Goal: Task Accomplishment & Management: Manage account settings

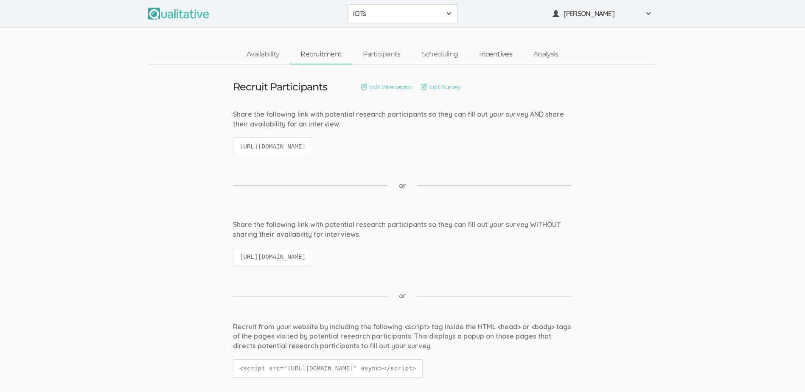
click at [491, 55] on link "Incentives" at bounding box center [495, 54] width 54 height 18
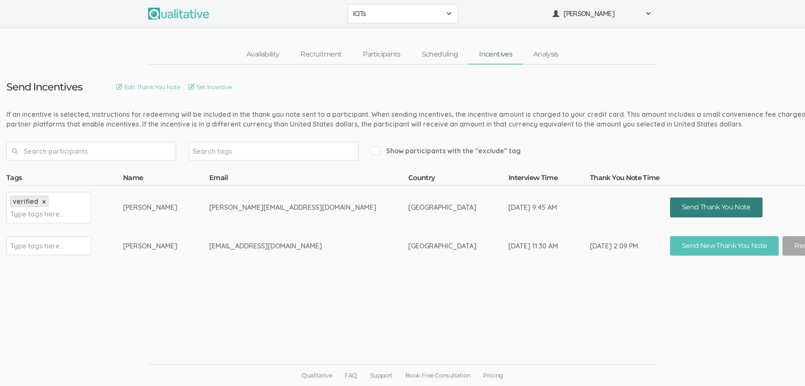
click at [670, 208] on button "Send Thank You Note" at bounding box center [716, 207] width 92 height 20
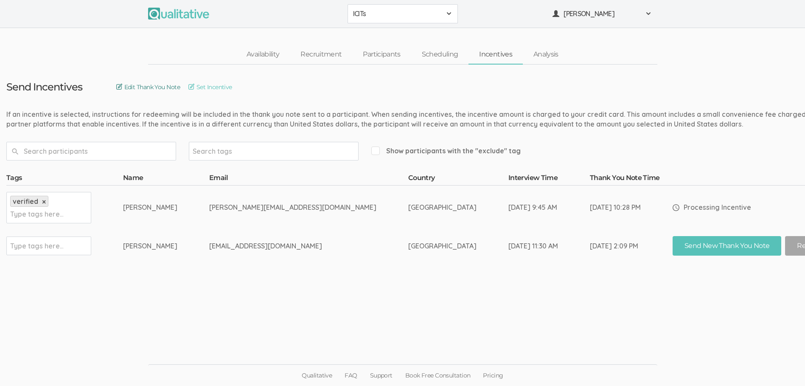
click at [160, 87] on link "Edit Thank You Note" at bounding box center [148, 86] width 64 height 9
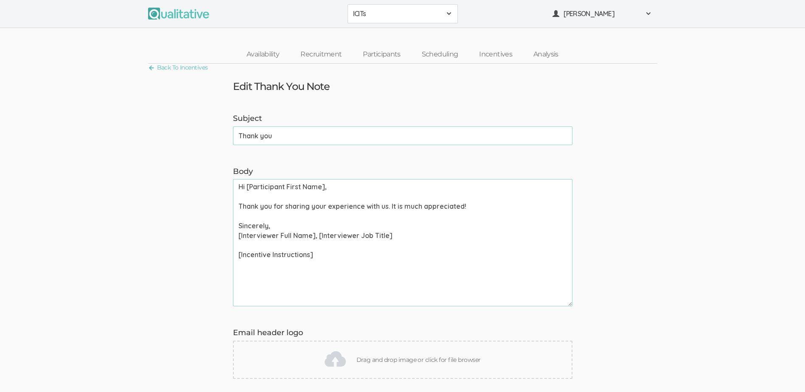
click at [322, 187] on textarea "Hi [Participant First Name], Thank you for sharing your experience with us. It …" at bounding box center [402, 242] width 339 height 127
click at [385, 205] on textarea "Hi Gretchen ], Thank you for sharing your experience with us. It is much apprec…" at bounding box center [402, 242] width 339 height 127
click at [311, 236] on textarea "Hi Gretchen ], Thank you for sharing your experience with me today. It is much …" at bounding box center [402, 242] width 339 height 127
click at [313, 235] on textarea "Hi Gretchen ], Thank you for sharing your experience with me today. It is much …" at bounding box center [402, 242] width 339 height 127
click at [361, 238] on textarea "Hi Gretchen ], Thank you for sharing your experience with me today. It is much …" at bounding box center [402, 242] width 339 height 127
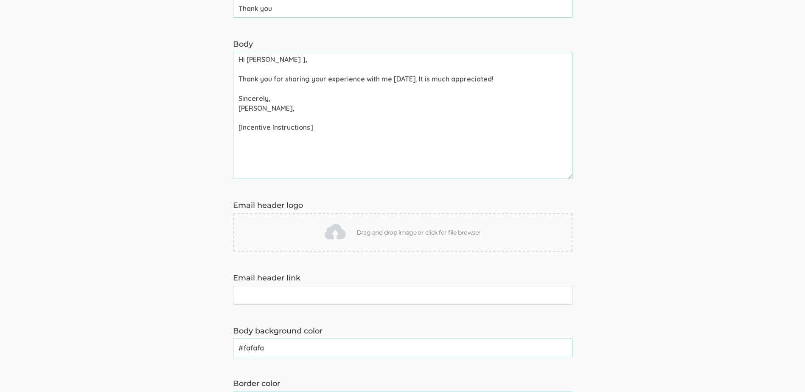
scroll to position [85, 0]
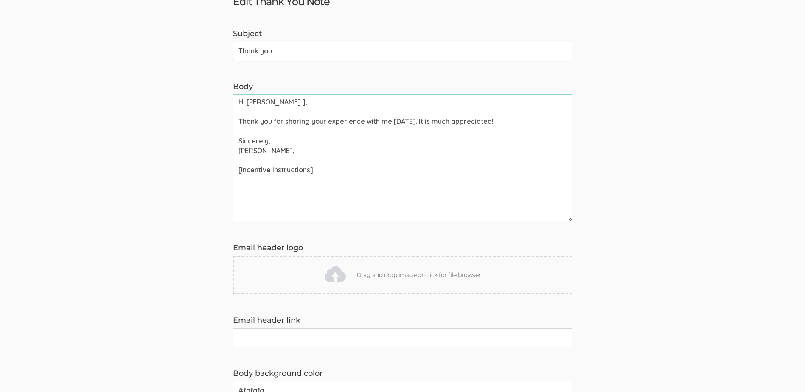
click at [311, 171] on textarea "Hi Gretchen ], Thank you for sharing your experience with me today. It is much …" at bounding box center [402, 157] width 339 height 127
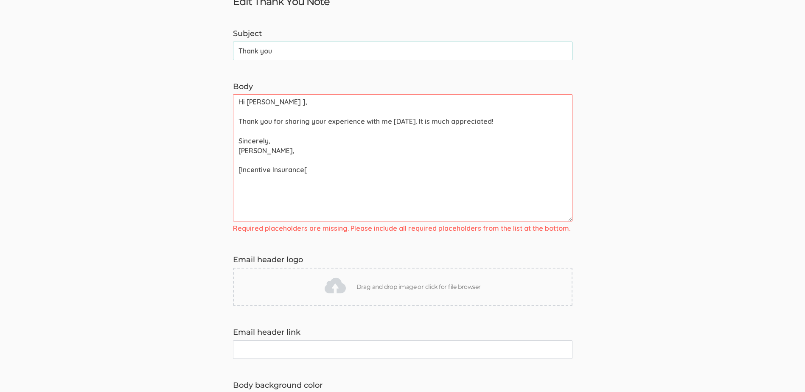
type textarea "Hi Gretchen ], Thank you for sharing your experience with me today. It is much …"
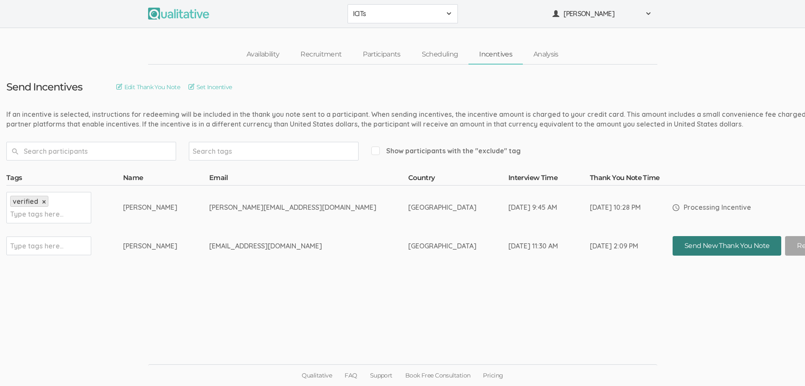
click at [672, 248] on button "Send New Thank You Note" at bounding box center [726, 246] width 109 height 20
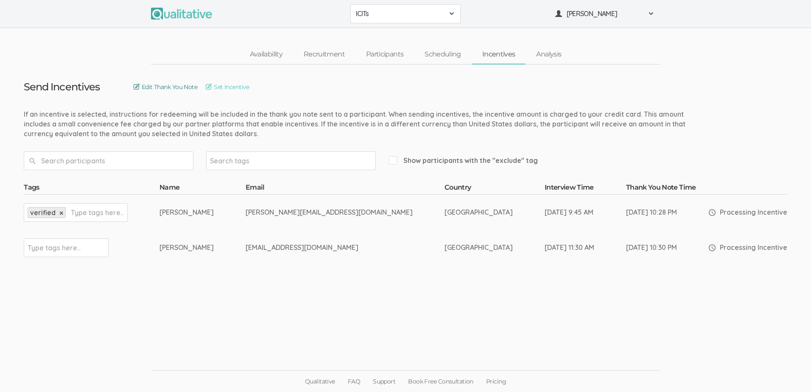
click at [194, 85] on link "Edit Thank You Note" at bounding box center [166, 86] width 64 height 9
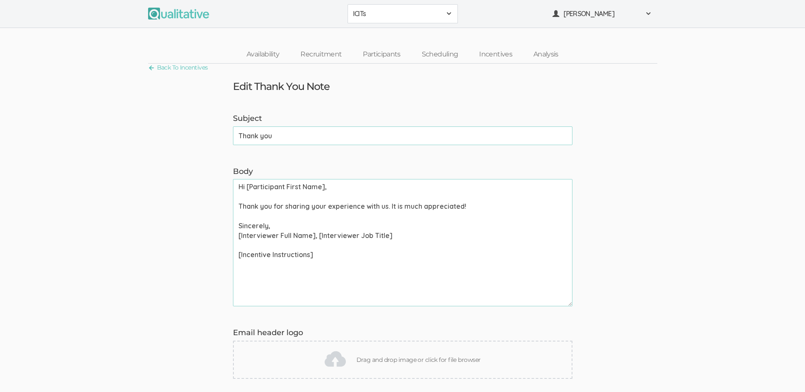
click at [324, 186] on textarea "Hi [Participant First Name], Thank you for sharing your experience with us. It …" at bounding box center [402, 242] width 339 height 127
click at [386, 205] on textarea "Hi Gretchen, Thank you for sharing your experience with us. It is much apprecia…" at bounding box center [402, 242] width 339 height 127
click at [312, 236] on textarea "Hi Gretchen, Thank you for sharing your experience with me today. It is much ap…" at bounding box center [402, 242] width 339 height 127
click at [363, 234] on textarea "Hi Gretchen, Thank you for sharing your experience with me today. It is much ap…" at bounding box center [402, 242] width 339 height 127
click at [338, 233] on textarea "Hi Gretchen, Thank you for sharing your experience with me today. It is much ap…" at bounding box center [402, 242] width 339 height 127
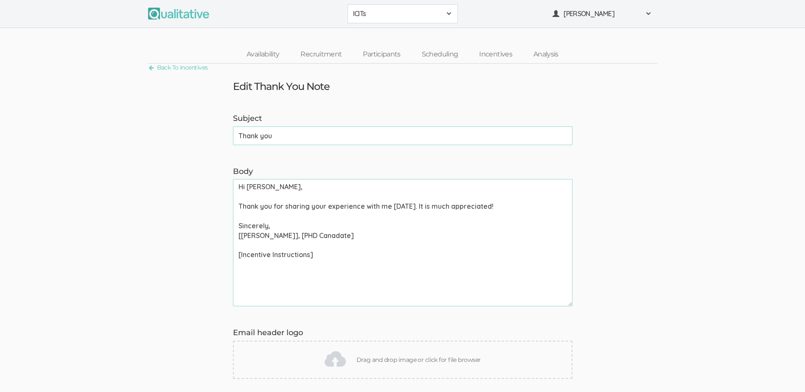
click at [298, 237] on textarea "Hi Gretchen, Thank you for sharing your experience with me today. It is much ap…" at bounding box center [402, 242] width 339 height 127
click at [298, 235] on textarea "Hi Gretchen, Thank you for sharing your experience with me today. It is much ap…" at bounding box center [402, 242] width 339 height 127
click at [342, 236] on textarea "Hi Gretchen, Thank you for sharing your experience with me today. It is much ap…" at bounding box center [402, 242] width 339 height 127
click at [308, 254] on textarea "Hi Gretchen, Thank you for sharing your experience with me today. It is much ap…" at bounding box center [402, 242] width 339 height 127
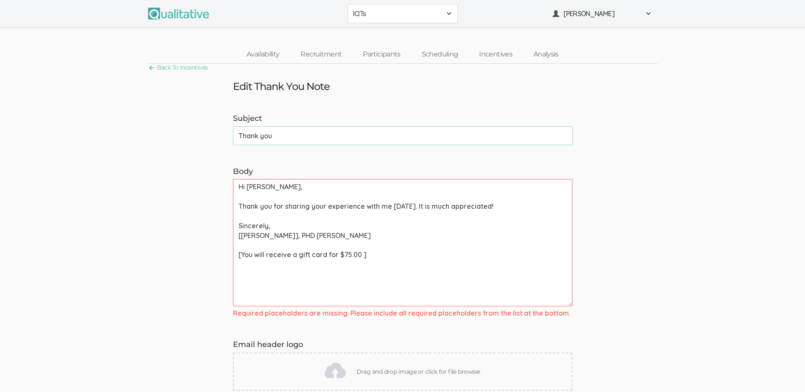
click at [241, 254] on textarea "Hi Gretchen, Thank you for sharing your experience with me today. It is much ap…" at bounding box center [402, 242] width 339 height 127
click at [362, 255] on textarea "Hi Gretchen, Thank you for sharing your experience with me today. It is much ap…" at bounding box center [402, 242] width 339 height 127
click at [358, 255] on textarea "Hi Gretchen, Thank you for sharing your experience with me today. It is much ap…" at bounding box center [402, 242] width 339 height 127
click at [444, 238] on textarea "Hi Gretchen, Thank you for sharing your experience with me today. It is much ap…" at bounding box center [402, 242] width 339 height 127
click at [469, 255] on textarea "Hi Gretchen, Thank you for sharing your experience with me today. It is much ap…" at bounding box center [402, 242] width 339 height 127
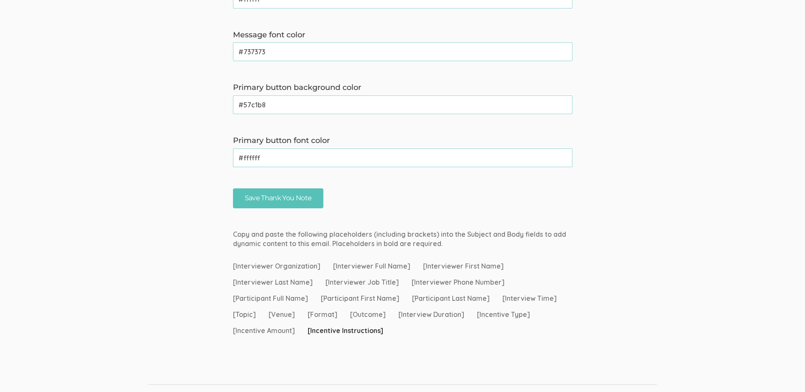
scroll to position [608, 0]
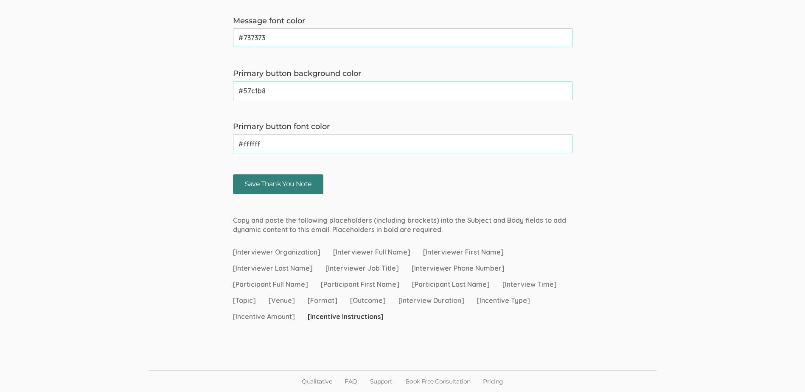
click at [281, 183] on input "Save Thank You Note" at bounding box center [278, 184] width 91 height 20
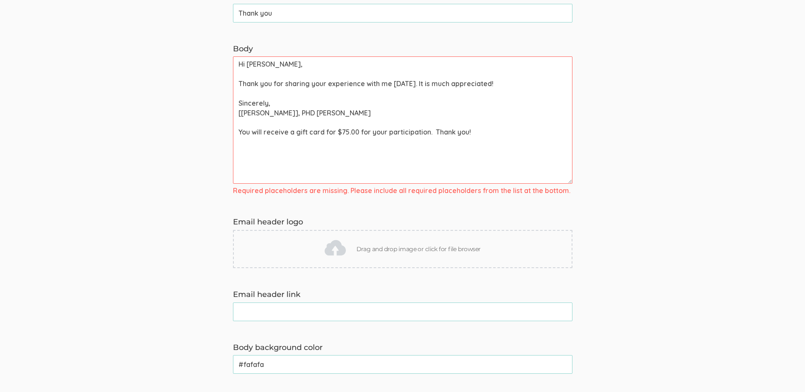
click at [291, 112] on textarea "Hi Gretchen, Thank you for sharing your experience with me today. It is much ap…" at bounding box center [402, 119] width 339 height 127
click at [241, 113] on textarea "Hi Gretchen, Thank you for sharing your experience with me today. It is much ap…" at bounding box center [402, 119] width 339 height 127
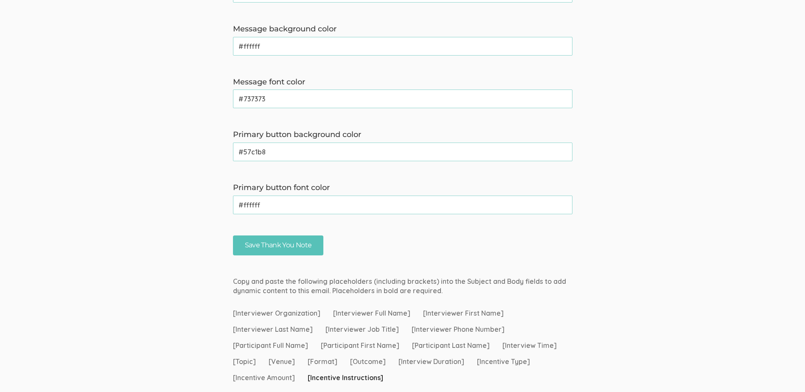
scroll to position [608, 0]
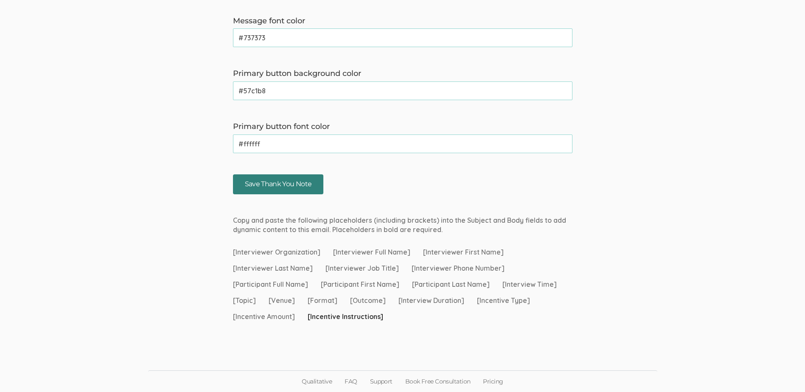
click at [274, 188] on input "Save Thank You Note" at bounding box center [278, 184] width 91 height 20
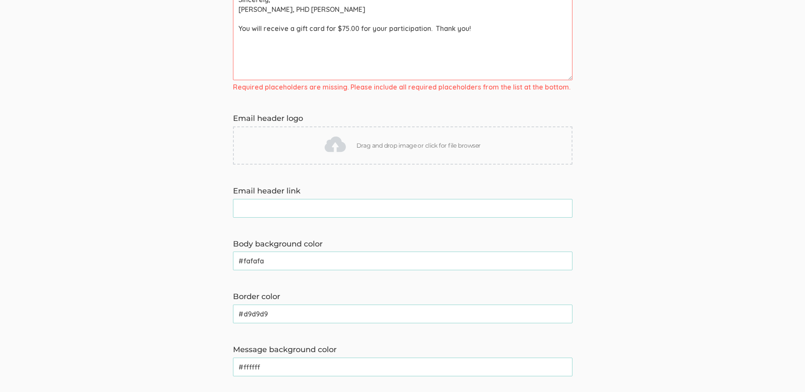
scroll to position [99, 0]
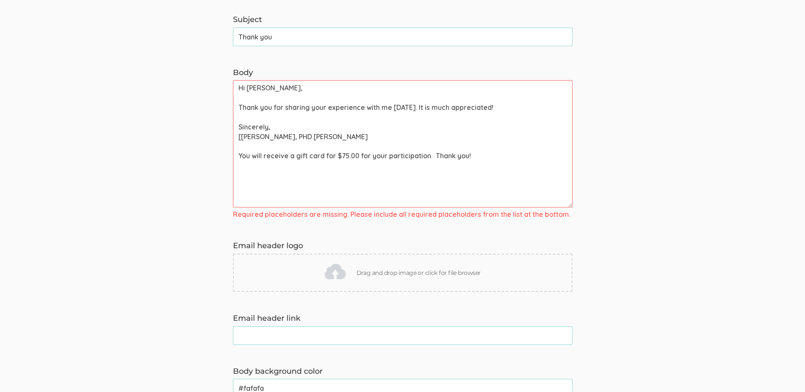
click at [289, 137] on textarea "Hi Gretchen, Thank you for sharing your experience with me today. It is much ap…" at bounding box center [402, 143] width 339 height 127
click at [296, 135] on textarea "Hi Gretchen, Thank you for sharing your experience with me today. It is much ap…" at bounding box center [402, 143] width 339 height 127
click at [341, 136] on textarea "Hi Gretchen, Thank you for sharing your experience with me today. It is much ap…" at bounding box center [402, 143] width 339 height 127
click at [239, 154] on textarea "Hi Gretchen, Thank you for sharing your experience with me today. It is much ap…" at bounding box center [402, 143] width 339 height 127
type textarea "Hi Gretchen, Thank you for sharing your experience with me today. It is much ap…"
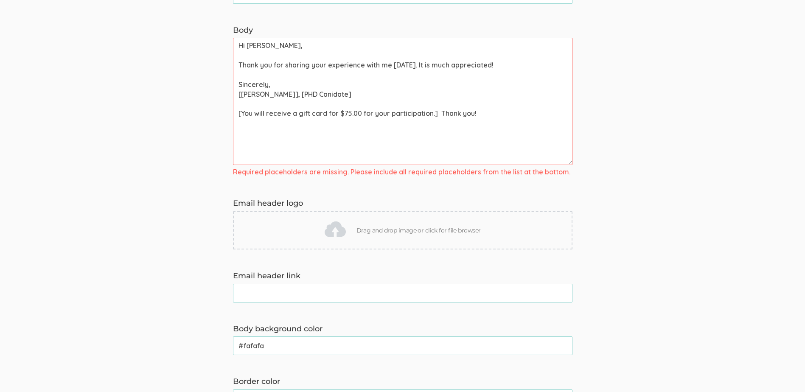
scroll to position [56, 0]
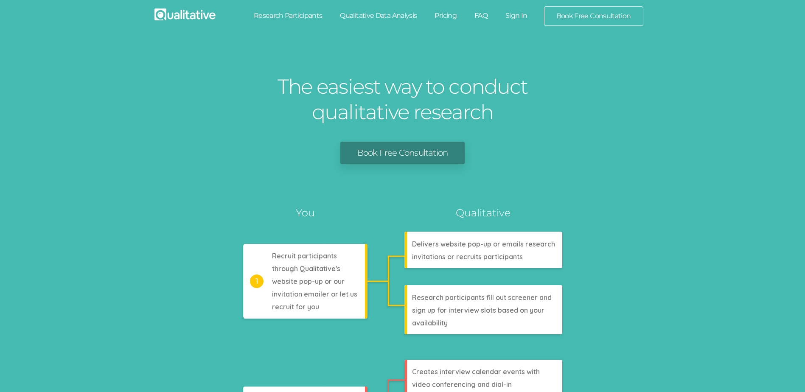
click at [519, 16] on link "Sign In" at bounding box center [516, 15] width 40 height 19
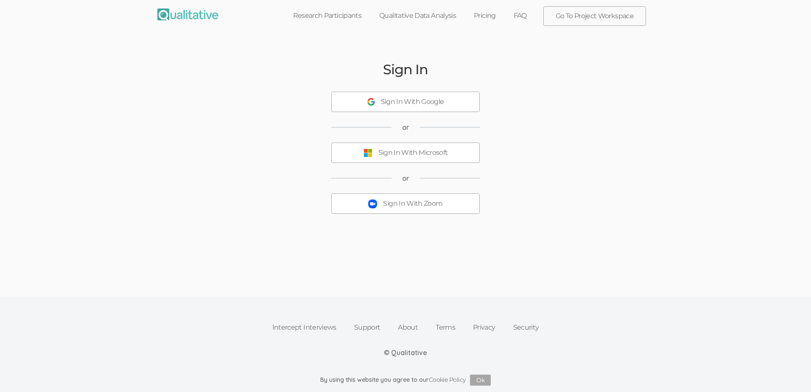
click at [415, 204] on div "Sign In With Zoom" at bounding box center [412, 204] width 59 height 10
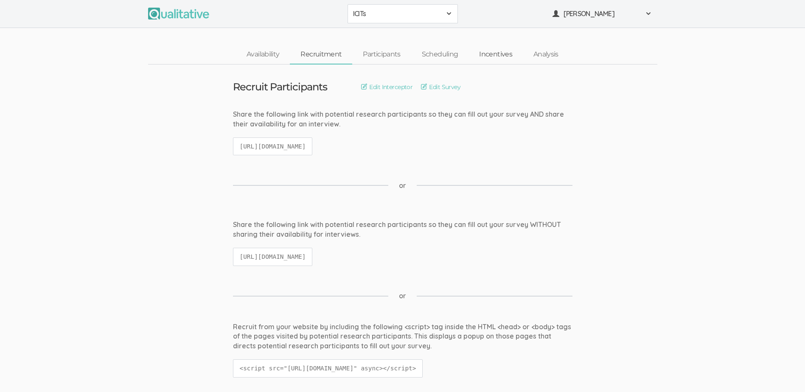
click at [499, 54] on link "Incentives" at bounding box center [495, 54] width 54 height 18
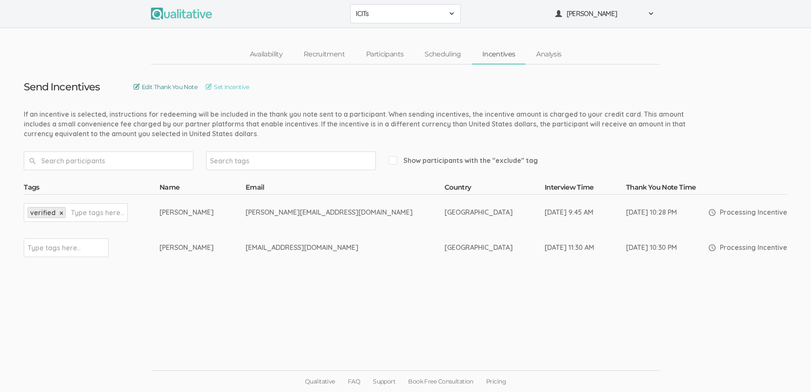
click at [197, 84] on link "Edit Thank You Note" at bounding box center [166, 86] width 64 height 9
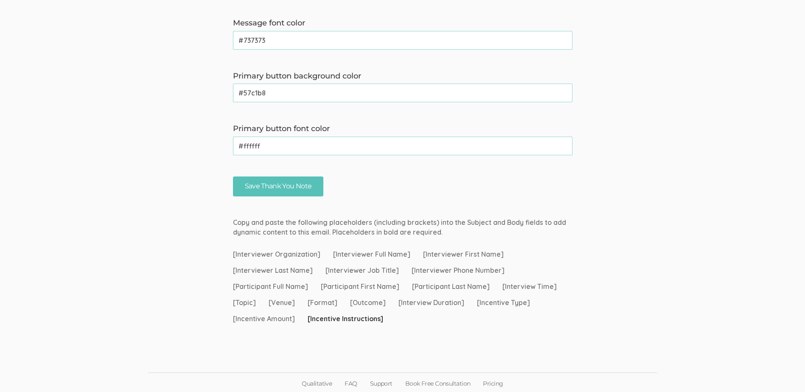
scroll to position [596, 0]
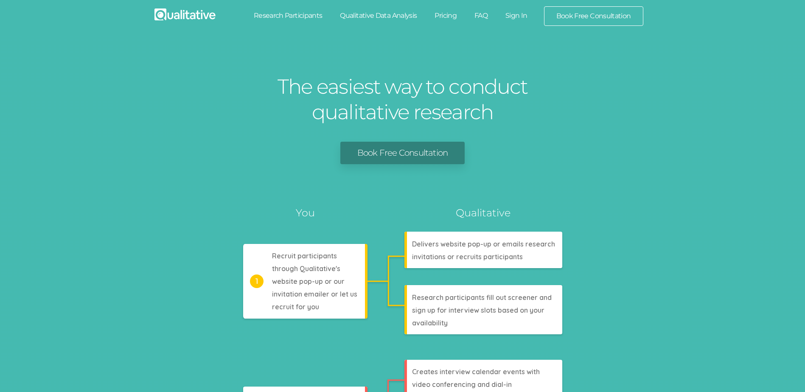
click at [513, 17] on link "Sign In" at bounding box center [516, 15] width 40 height 19
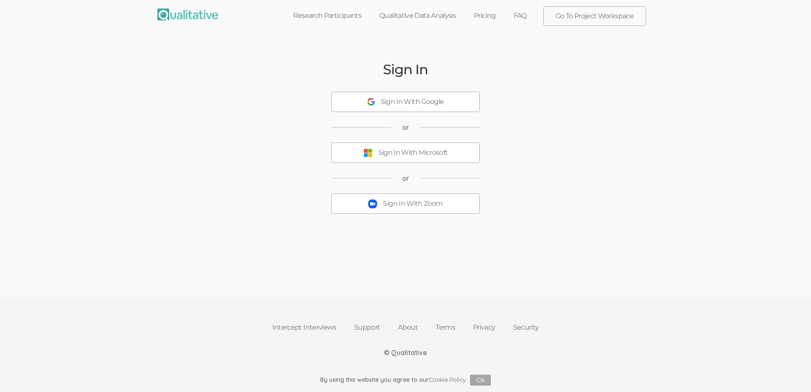
click at [397, 208] on div "Sign In With Zoom" at bounding box center [412, 204] width 59 height 10
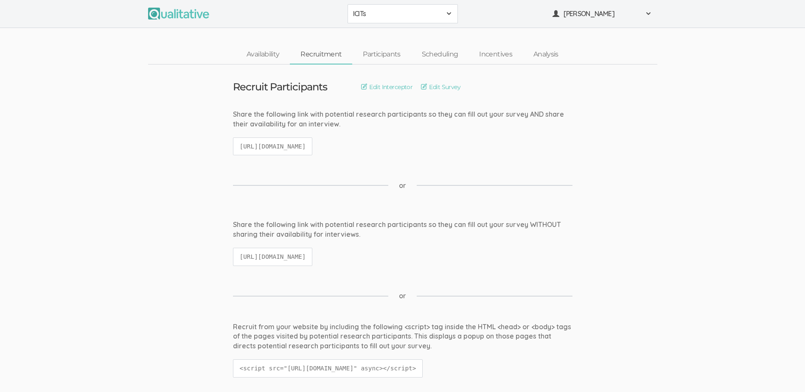
click at [331, 53] on link "Recruitment" at bounding box center [321, 54] width 62 height 18
click at [548, 53] on link "Analysis" at bounding box center [546, 54] width 46 height 18
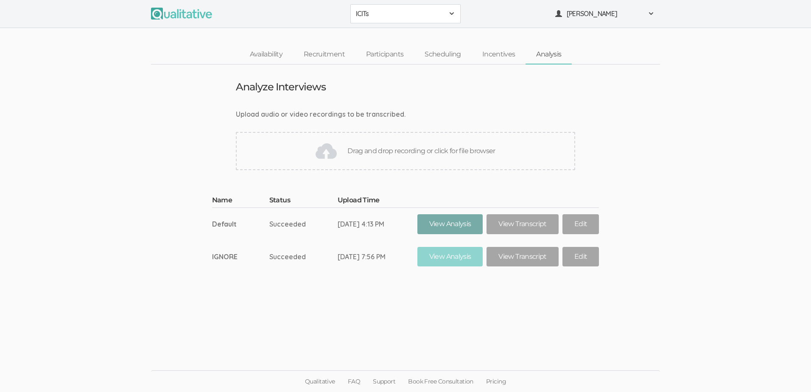
click at [446, 229] on link "View Analysis" at bounding box center [450, 224] width 66 height 20
click at [529, 228] on link "View Transcript" at bounding box center [522, 224] width 72 height 20
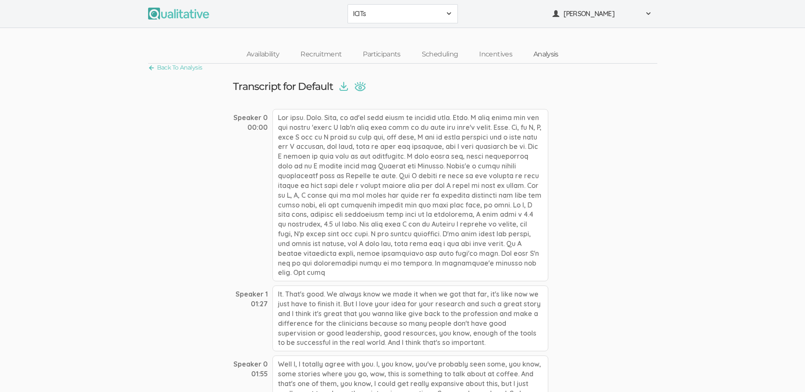
click at [549, 56] on link "Analysis" at bounding box center [546, 54] width 46 height 18
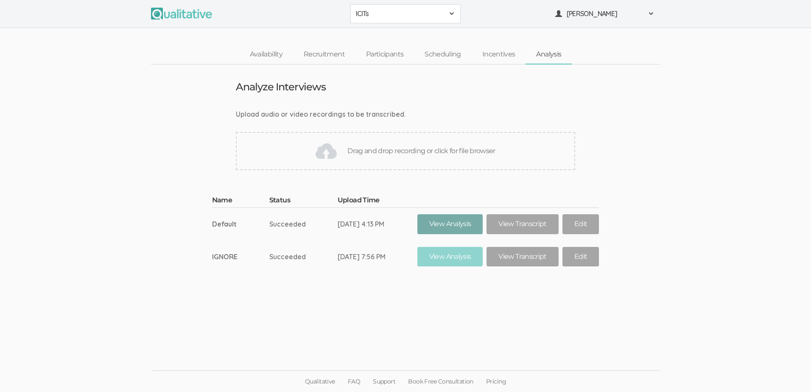
click at [455, 229] on link "View Analysis" at bounding box center [450, 224] width 66 height 20
click at [650, 13] on span at bounding box center [651, 13] width 7 height 7
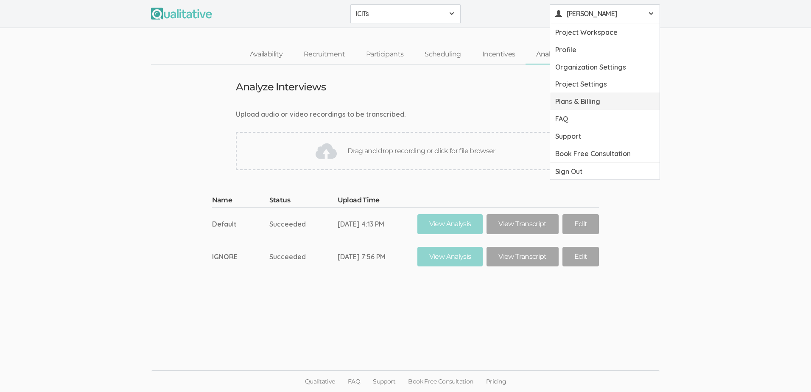
click at [612, 105] on link "Plans & Billing" at bounding box center [604, 100] width 109 height 17
